Goal: Communication & Community: Answer question/provide support

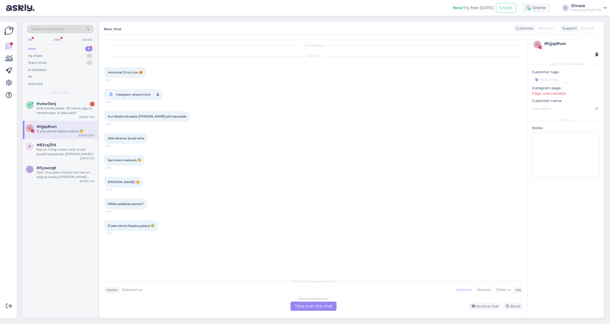
click at [55, 47] on div "New 4" at bounding box center [60, 48] width 67 height 7
click at [43, 113] on div "Kõik tooted peaks -30 olema, aga on tavahinnaga. Kuidas osta?" at bounding box center [66, 110] width 58 height 9
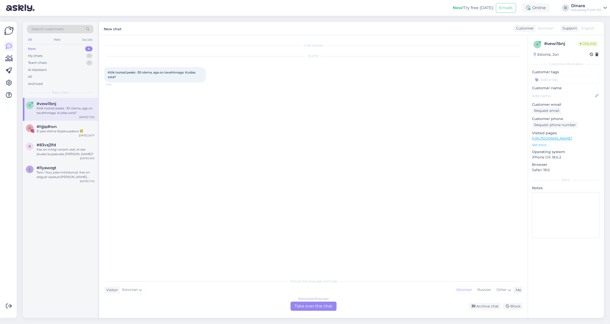
click at [319, 308] on div "Estonian to Estonian Take over the chat" at bounding box center [313, 305] width 46 height 9
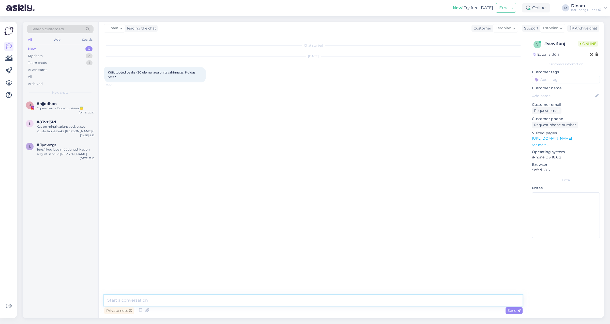
click at [273, 295] on textarea at bounding box center [313, 300] width 418 height 11
click at [139, 314] on div "Private note Send" at bounding box center [313, 310] width 418 height 10
click at [140, 311] on icon at bounding box center [140, 310] width 6 height 8
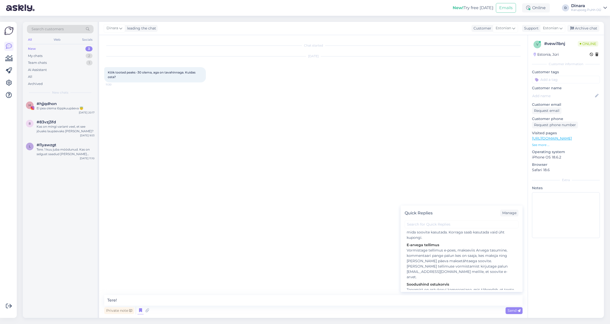
scroll to position [400, 0]
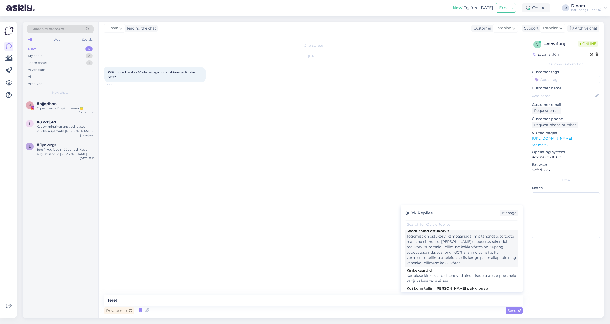
click at [461, 259] on div "Tegemist on ostukorvi kampaaniaga, mis tähendab, et toote real hind ei muutu, […" at bounding box center [462, 250] width 110 height 32
type textarea "Tegemist on ostukorvi kampaaniaga, mis tähendab, et toote real hind ei muutu, […"
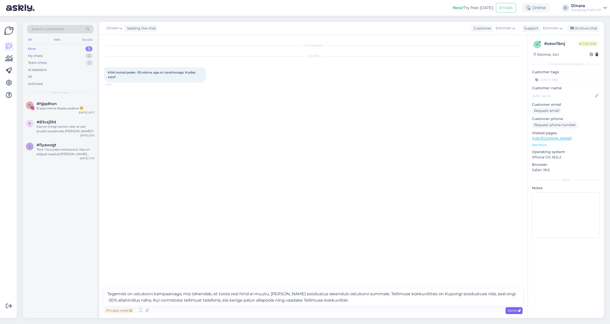
click at [519, 309] on icon at bounding box center [518, 310] width 3 height 3
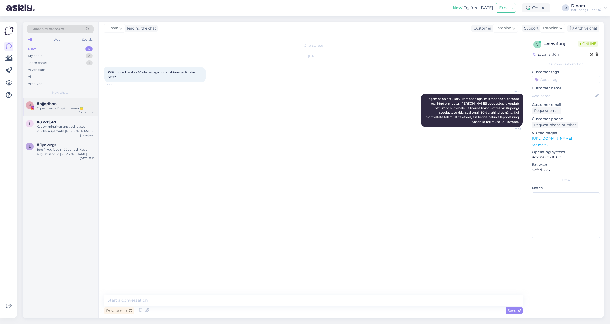
click at [77, 104] on div "#hjjqdhon" at bounding box center [66, 103] width 58 height 5
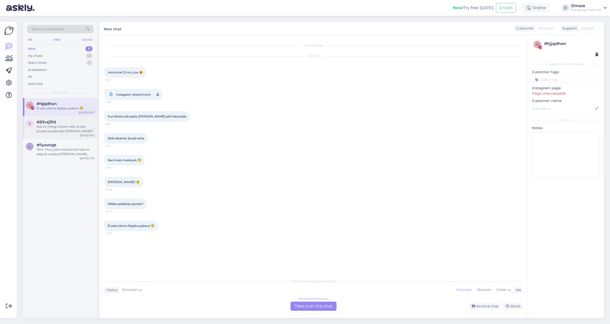
click at [54, 123] on span "#83vzj3fd" at bounding box center [46, 122] width 19 height 5
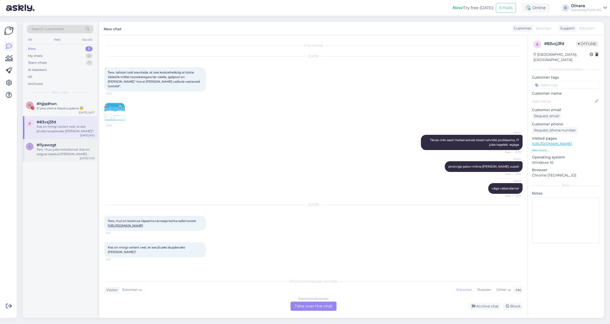
click at [49, 148] on div "Tere. 1 kuu juba möödunud. Kas on selgust saadud [PERSON_NAME] epoodi uued mons…" at bounding box center [66, 151] width 58 height 9
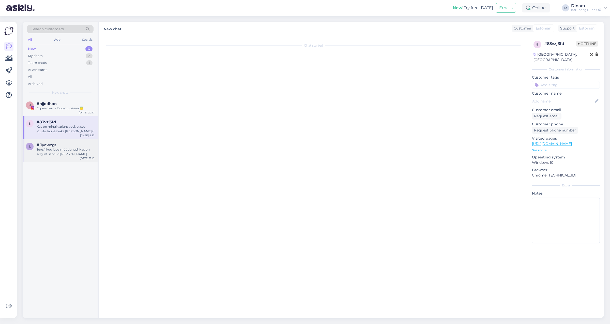
scroll to position [1116, 0]
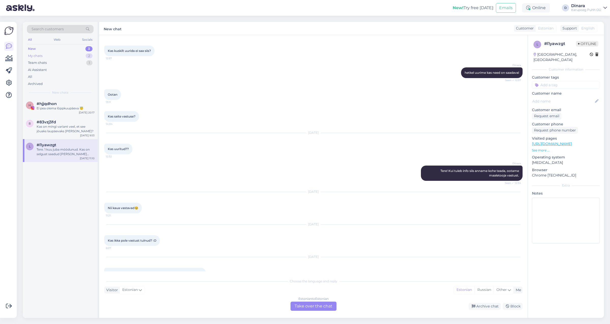
click at [71, 54] on div "My chats 2" at bounding box center [60, 55] width 67 height 7
click at [75, 111] on div "v #vewi1bnj [DATE] 11:32" at bounding box center [60, 107] width 75 height 18
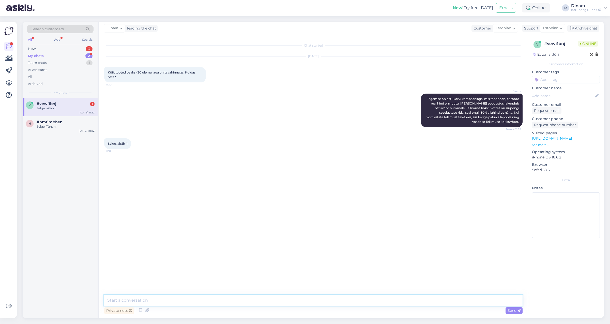
click at [148, 300] on textarea at bounding box center [313, 300] width 418 height 11
type textarea "Palun"
